Goal: Information Seeking & Learning: Learn about a topic

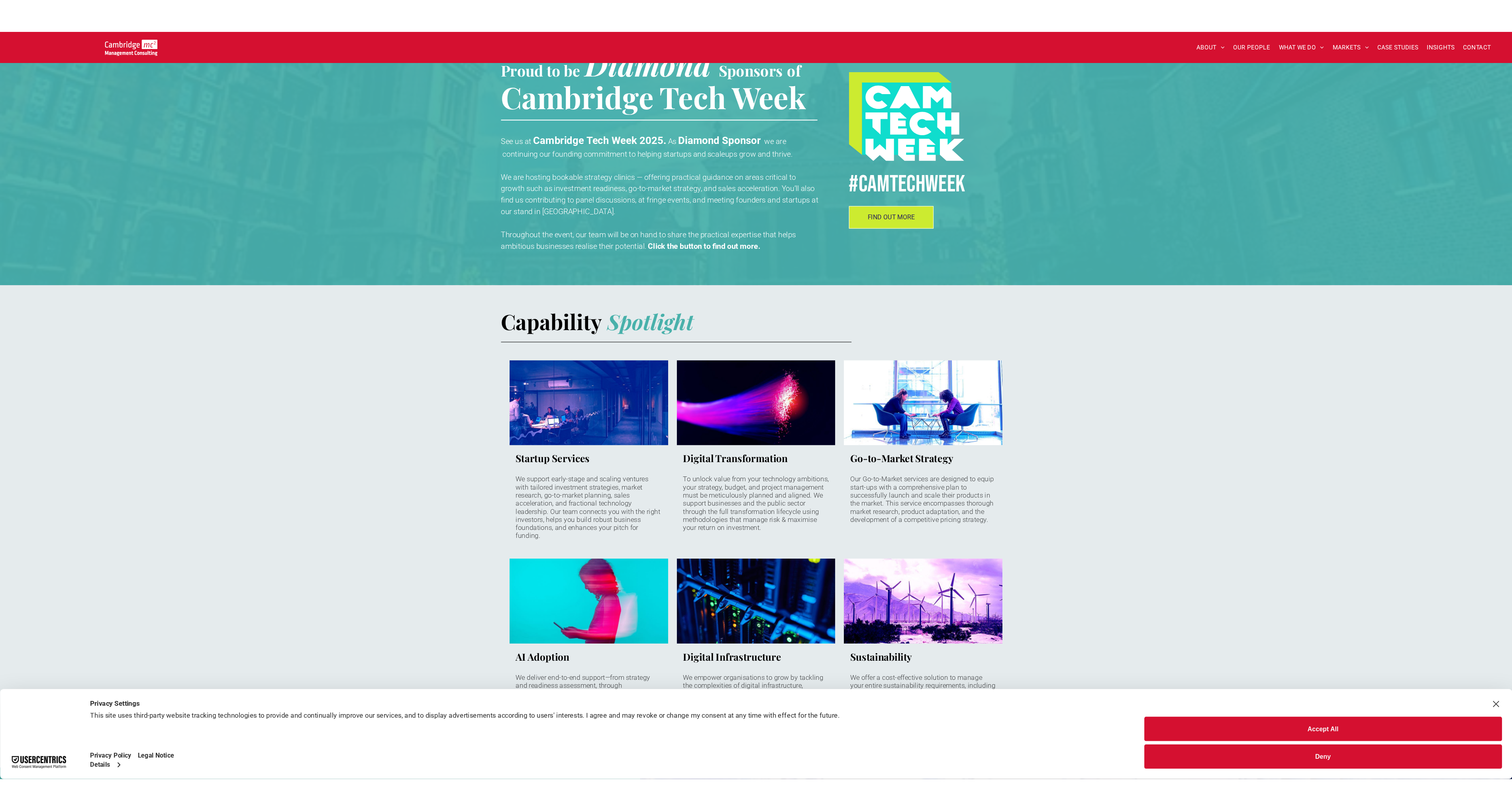
scroll to position [276, 0]
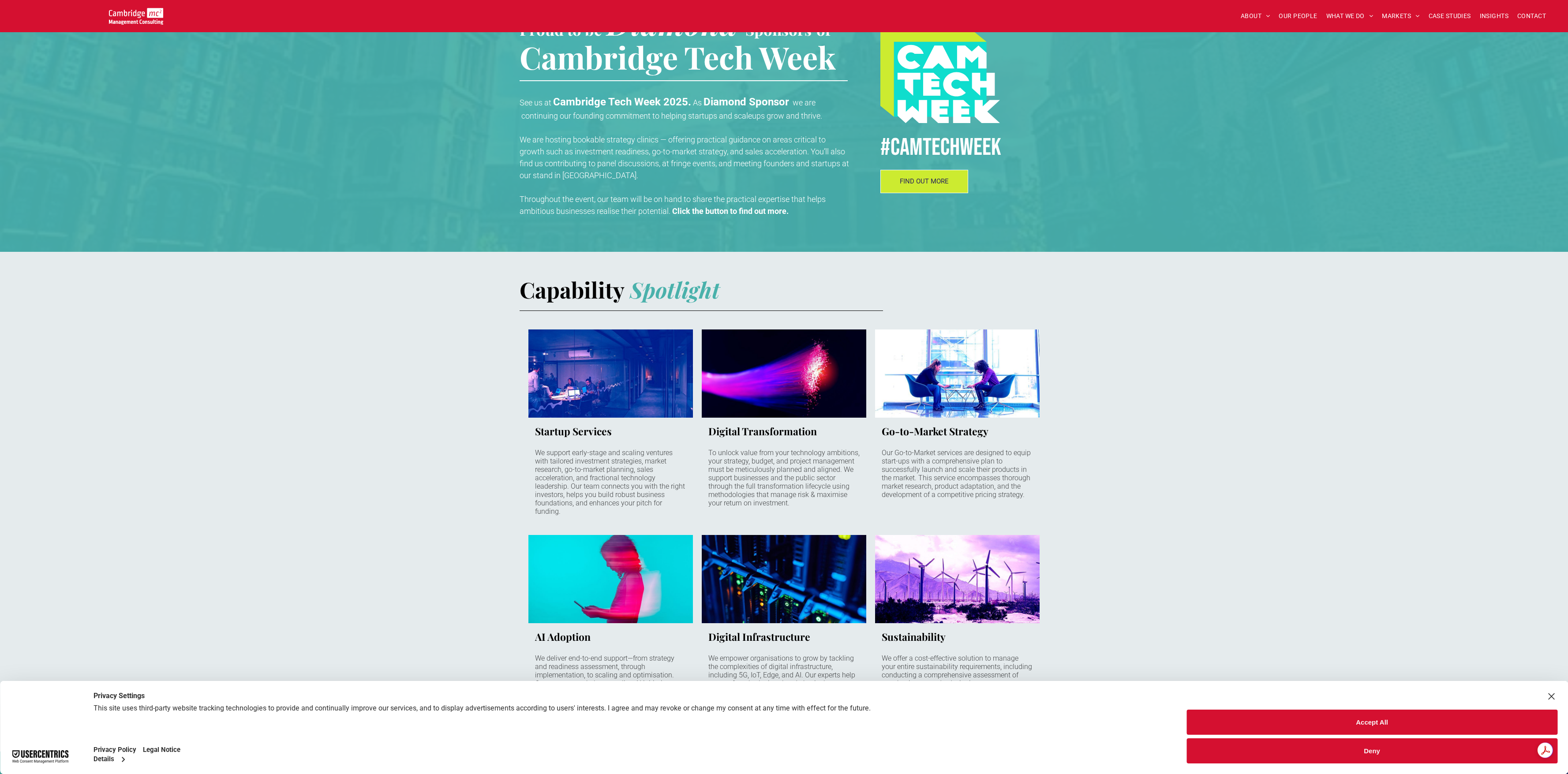
click at [1426, 723] on button "Accept All" at bounding box center [1372, 722] width 371 height 25
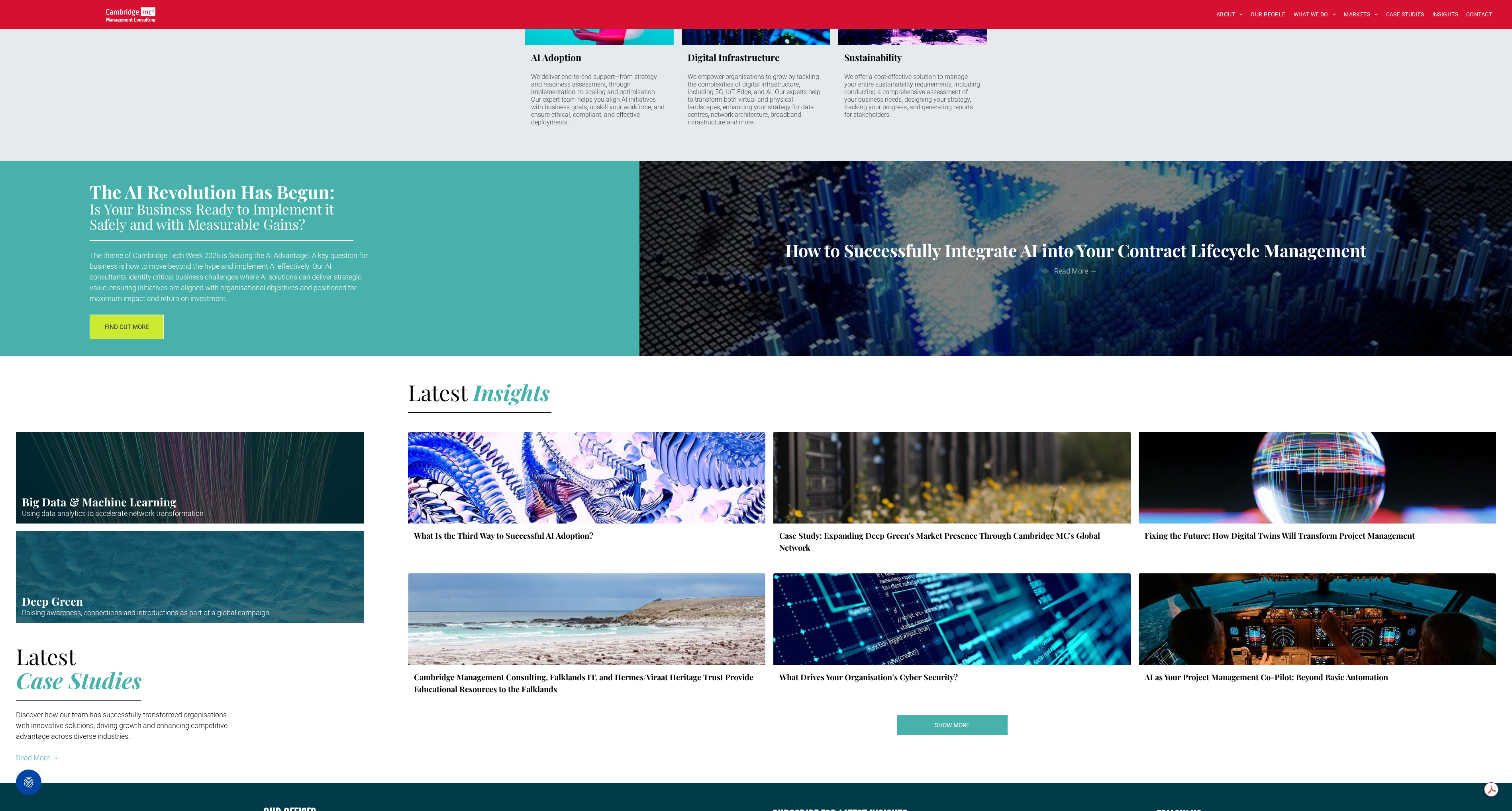
scroll to position [0, 0]
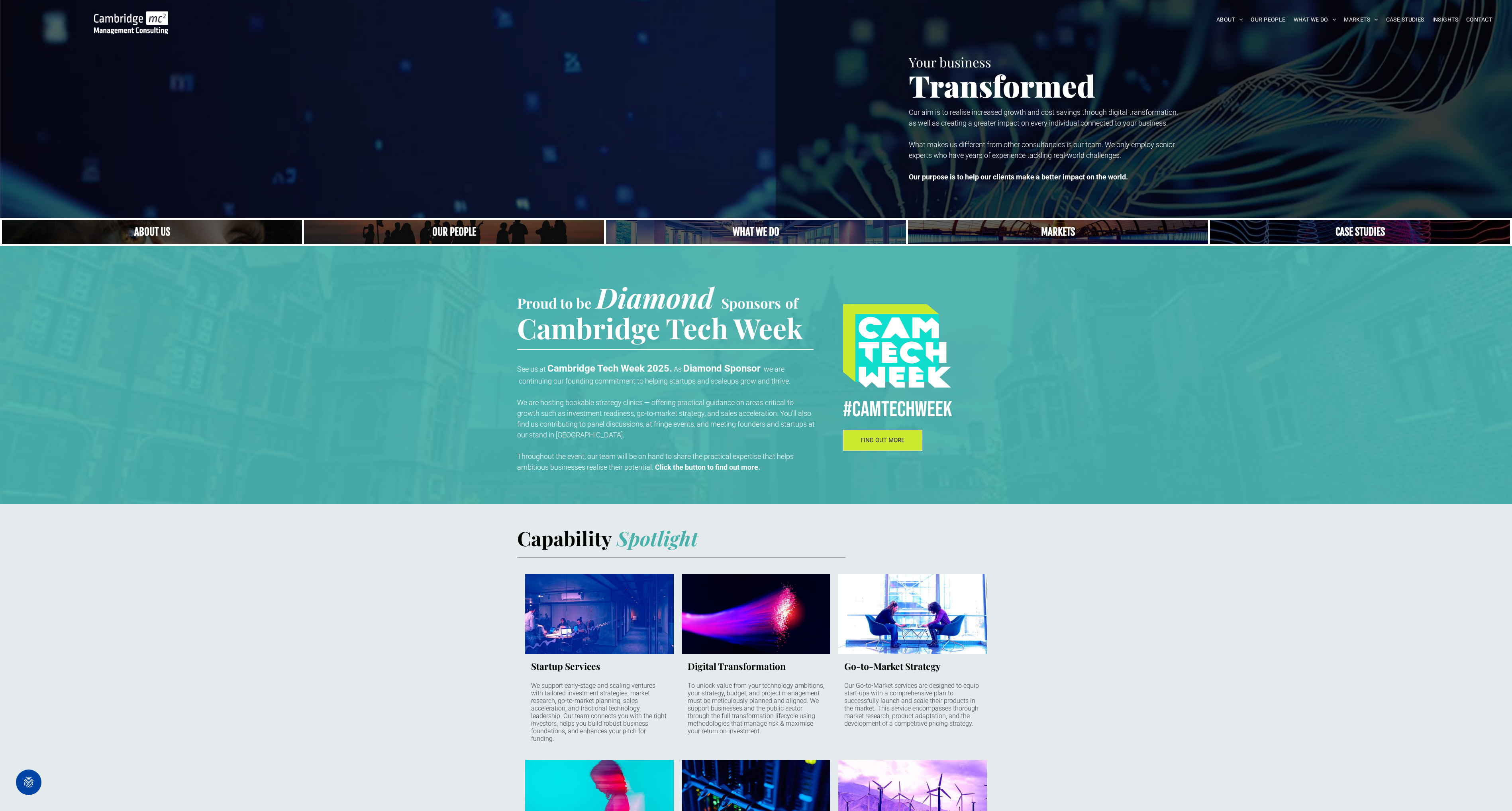
click at [142, 231] on link "Close up of woman's face, centered on her eyes" at bounding box center [152, 231] width 318 height 25
